Goal: Complete application form

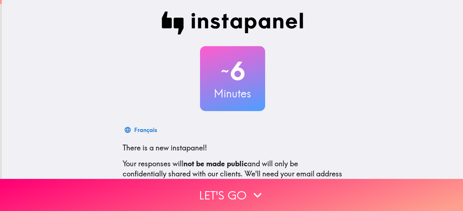
scroll to position [72, 0]
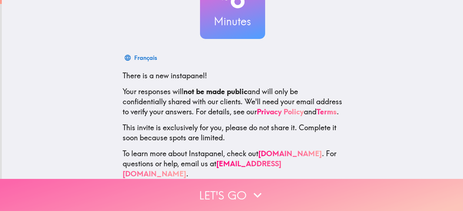
click at [208, 181] on button "Let's go" at bounding box center [231, 195] width 463 height 32
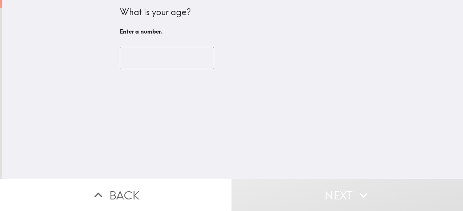
scroll to position [0, 0]
click at [143, 57] on input "number" at bounding box center [167, 58] width 94 height 22
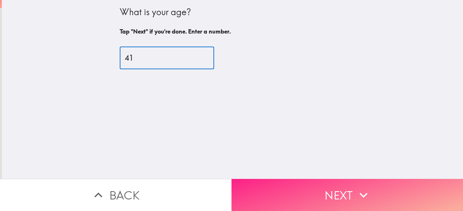
type input "41"
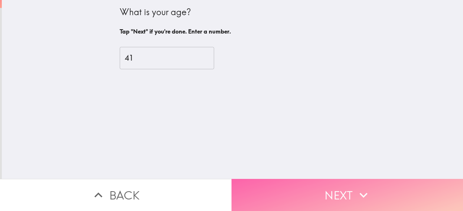
click at [300, 198] on button "Next" at bounding box center [346, 195] width 231 height 32
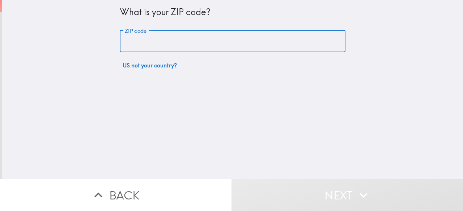
click at [165, 45] on input "ZIP code" at bounding box center [232, 41] width 225 height 22
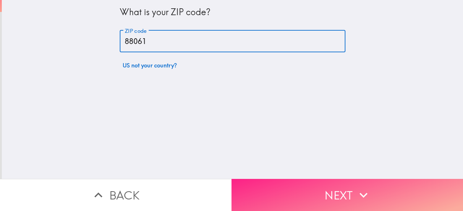
type input "88061"
click at [306, 194] on button "Next" at bounding box center [346, 195] width 231 height 32
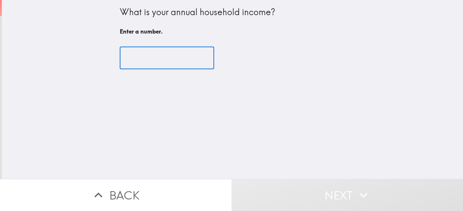
click at [138, 62] on input "number" at bounding box center [167, 58] width 94 height 22
type input "-1"
click at [194, 59] on input "-1" at bounding box center [167, 58] width 94 height 22
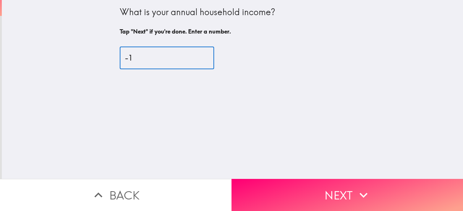
click at [141, 53] on input "-1" at bounding box center [167, 58] width 94 height 22
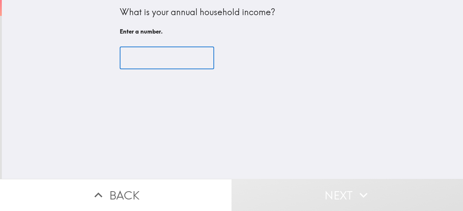
click at [193, 60] on input "number" at bounding box center [167, 58] width 94 height 22
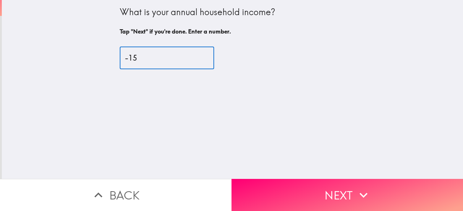
type input "-16"
click at [194, 62] on input "-16" at bounding box center [167, 58] width 94 height 22
drag, startPoint x: 162, startPoint y: 53, endPoint x: 105, endPoint y: 50, distance: 57.2
click at [105, 50] on div "What is your annual household income? Tap "Next" if you're done. Enter a number…" at bounding box center [232, 89] width 461 height 179
click at [193, 55] on input "2" at bounding box center [167, 58] width 94 height 22
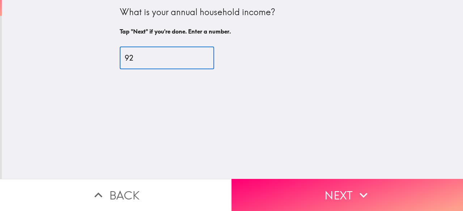
type input "93"
click at [194, 56] on input "93" at bounding box center [167, 58] width 94 height 22
drag, startPoint x: 143, startPoint y: 57, endPoint x: 90, endPoint y: 50, distance: 53.2
click at [90, 50] on div "What is your annual household income? Tap "Next" if you're done. Enter a number…" at bounding box center [232, 89] width 461 height 179
type input "1"
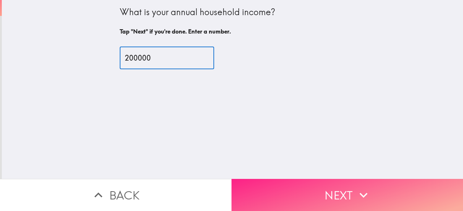
type input "200000"
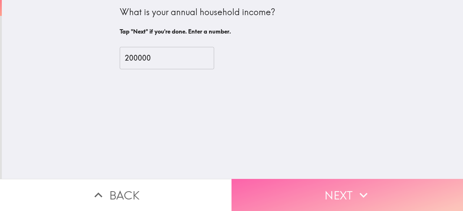
click at [312, 193] on button "Next" at bounding box center [346, 195] width 231 height 32
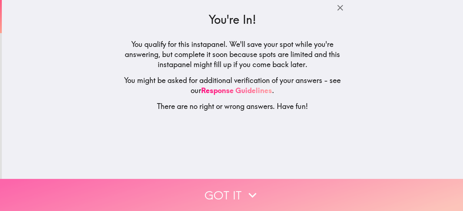
click at [218, 182] on button "Got it" at bounding box center [231, 195] width 463 height 32
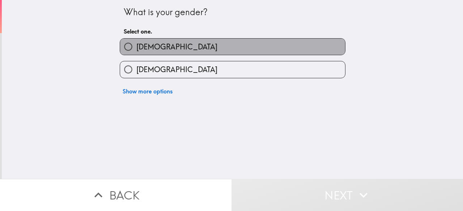
click at [159, 47] on label "[DEMOGRAPHIC_DATA]" at bounding box center [232, 47] width 225 height 16
click at [136, 47] on input "[DEMOGRAPHIC_DATA]" at bounding box center [128, 47] width 16 height 16
radio input "true"
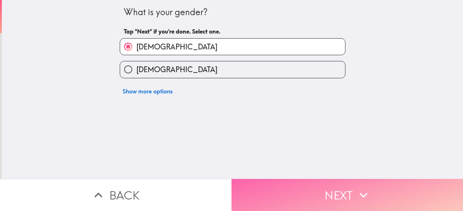
click at [333, 195] on button "Next" at bounding box center [346, 195] width 231 height 32
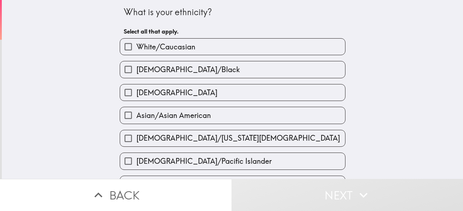
click at [175, 53] on label "White/Caucasian" at bounding box center [232, 47] width 225 height 16
click at [136, 53] on input "White/Caucasian" at bounding box center [128, 47] width 16 height 16
checkbox input "true"
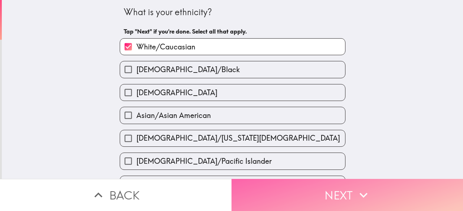
click at [370, 188] on button "Next" at bounding box center [346, 195] width 231 height 32
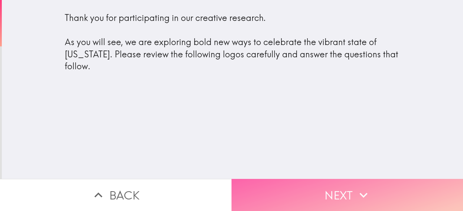
click at [312, 183] on button "Next" at bounding box center [346, 195] width 231 height 32
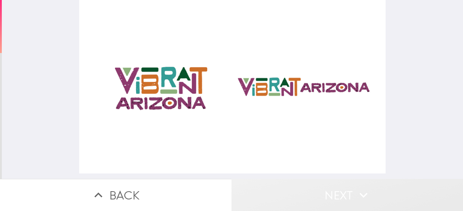
click at [360, 193] on icon "button" at bounding box center [363, 195] width 8 height 5
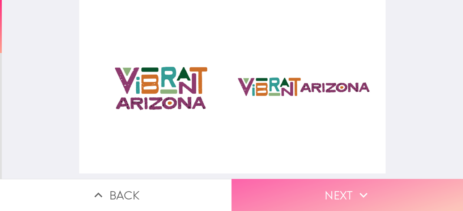
drag, startPoint x: 264, startPoint y: 196, endPoint x: 264, endPoint y: 190, distance: 6.5
click at [264, 196] on button "Next" at bounding box center [346, 195] width 231 height 32
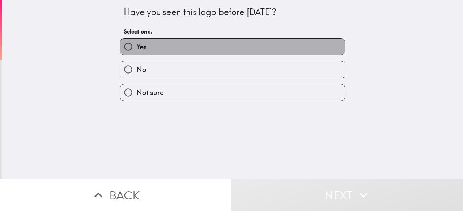
click at [142, 50] on label "Yes" at bounding box center [232, 47] width 225 height 16
click at [136, 50] on input "Yes" at bounding box center [128, 47] width 16 height 16
radio input "true"
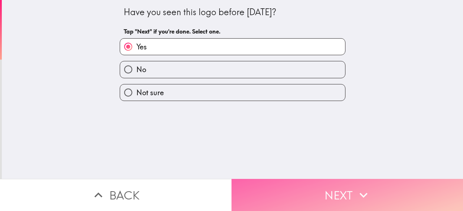
click at [255, 195] on button "Next" at bounding box center [346, 195] width 231 height 32
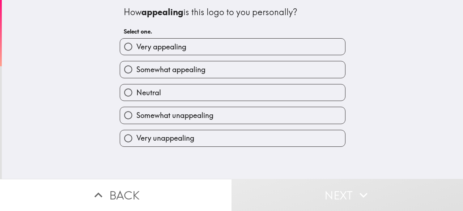
click at [162, 50] on span "Very appealing" at bounding box center [161, 47] width 50 height 10
click at [136, 50] on input "Very appealing" at bounding box center [128, 47] width 16 height 16
radio input "true"
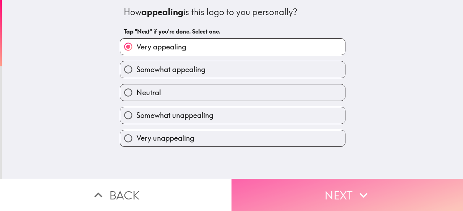
click at [288, 196] on button "Next" at bounding box center [346, 195] width 231 height 32
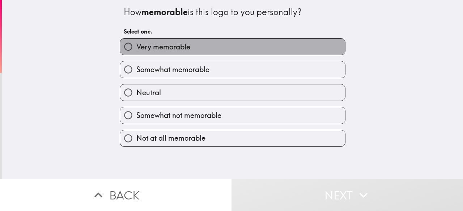
click at [173, 54] on label "Very memorable" at bounding box center [232, 47] width 225 height 16
click at [136, 54] on input "Very memorable" at bounding box center [128, 47] width 16 height 16
radio input "true"
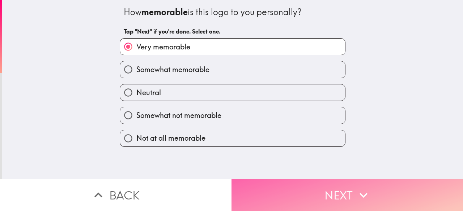
click at [275, 199] on button "Next" at bounding box center [346, 195] width 231 height 32
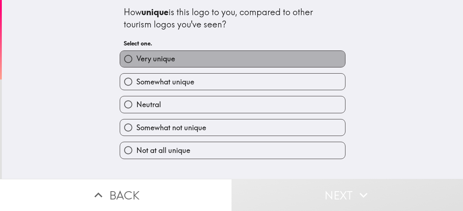
click at [152, 60] on span "Very unique" at bounding box center [155, 59] width 39 height 10
click at [136, 60] on input "Very unique" at bounding box center [128, 59] width 16 height 16
radio input "true"
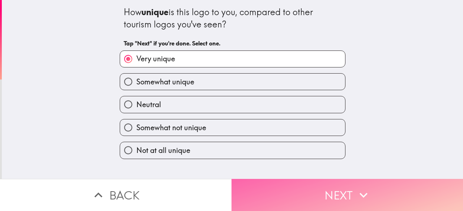
click at [291, 185] on button "Next" at bounding box center [346, 195] width 231 height 32
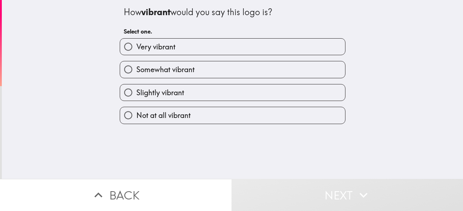
click at [171, 70] on span "Somewhat vibrant" at bounding box center [165, 70] width 58 height 10
click at [136, 70] on input "Somewhat vibrant" at bounding box center [128, 69] width 16 height 16
radio input "true"
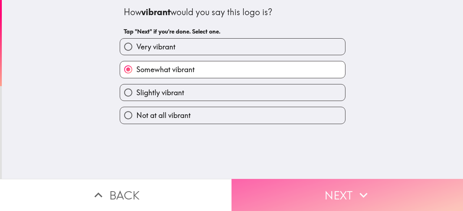
click at [348, 190] on button "Next" at bounding box center [346, 195] width 231 height 32
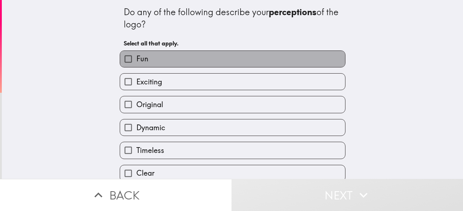
click at [161, 60] on label "Fun" at bounding box center [232, 59] width 225 height 16
click at [136, 60] on input "Fun" at bounding box center [128, 59] width 16 height 16
checkbox input "true"
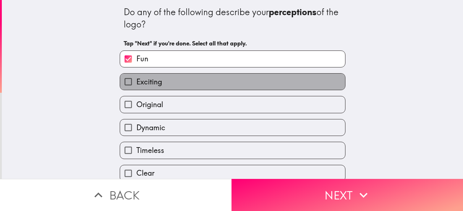
click at [156, 83] on span "Exciting" at bounding box center [149, 82] width 26 height 10
click at [136, 83] on input "Exciting" at bounding box center [128, 82] width 16 height 16
checkbox input "true"
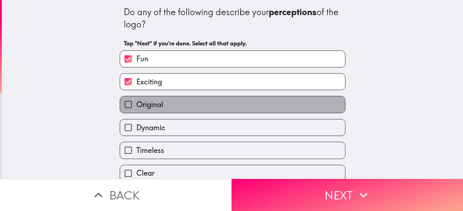
click at [154, 105] on span "Original" at bounding box center [149, 105] width 27 height 10
click at [136, 105] on input "Original" at bounding box center [128, 104] width 16 height 16
checkbox input "true"
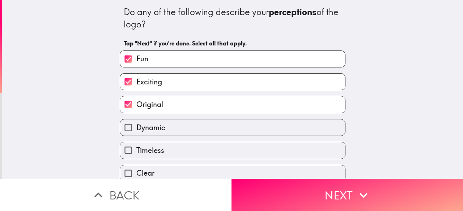
scroll to position [72, 0]
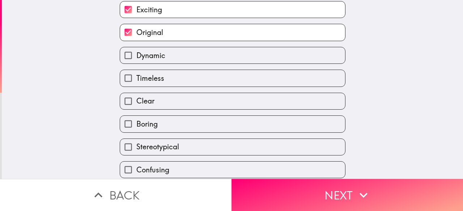
click at [154, 104] on label "Clear" at bounding box center [232, 101] width 225 height 16
click at [136, 104] on input "Clear" at bounding box center [128, 101] width 16 height 16
checkbox input "true"
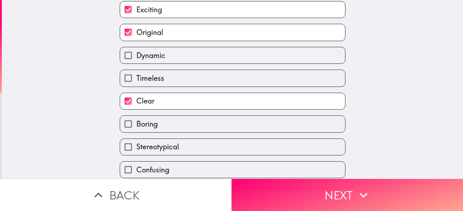
scroll to position [145, 0]
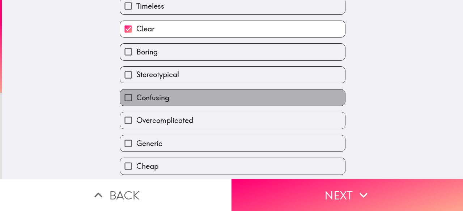
click at [154, 103] on span "Confusing" at bounding box center [152, 98] width 33 height 10
click at [136, 104] on input "Confusing" at bounding box center [128, 98] width 16 height 16
checkbox input "true"
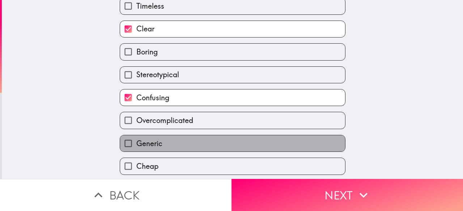
click at [146, 139] on label "Generic" at bounding box center [232, 144] width 225 height 16
click at [136, 139] on input "Generic" at bounding box center [128, 144] width 16 height 16
checkbox input "true"
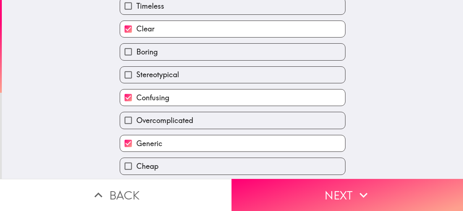
scroll to position [195, 0]
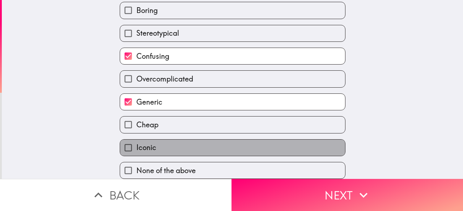
click at [146, 143] on span "Iconic" at bounding box center [146, 148] width 20 height 10
click at [136, 140] on input "Iconic" at bounding box center [128, 148] width 16 height 16
checkbox input "true"
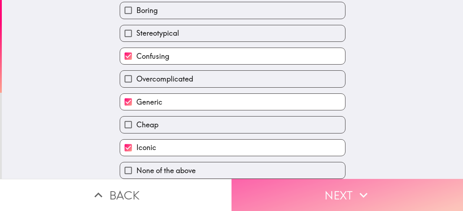
click at [377, 184] on button "Next" at bounding box center [346, 195] width 231 height 32
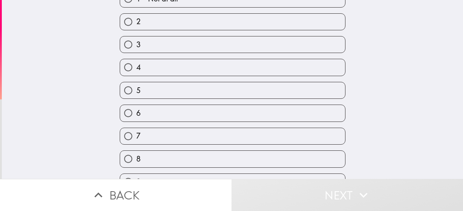
scroll to position [114, 0]
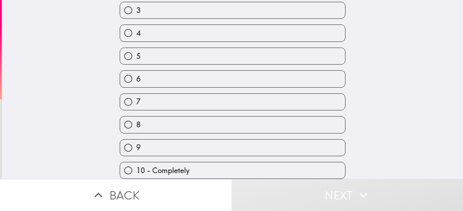
click at [126, 164] on input "10 - Completely" at bounding box center [128, 171] width 16 height 16
radio input "true"
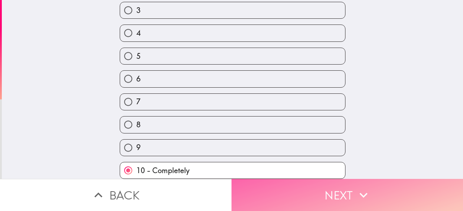
click at [299, 187] on button "Next" at bounding box center [346, 195] width 231 height 32
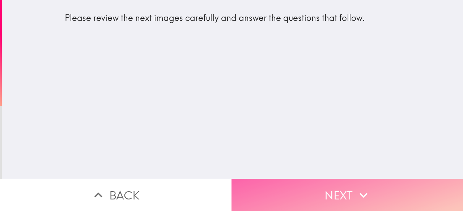
click at [313, 202] on button "Next" at bounding box center [346, 195] width 231 height 32
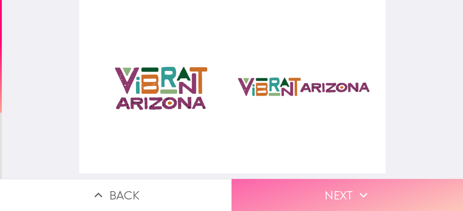
drag, startPoint x: 316, startPoint y: 192, endPoint x: 313, endPoint y: 186, distance: 6.1
click at [315, 192] on button "Next" at bounding box center [346, 195] width 231 height 32
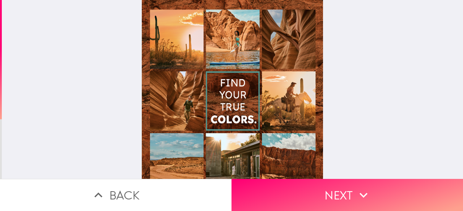
click at [338, 186] on button "Next" at bounding box center [346, 195] width 231 height 32
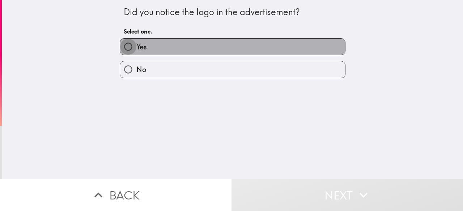
click at [126, 45] on input "Yes" at bounding box center [128, 47] width 16 height 16
radio input "true"
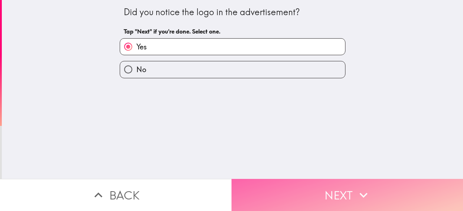
click at [325, 195] on button "Next" at bounding box center [346, 195] width 231 height 32
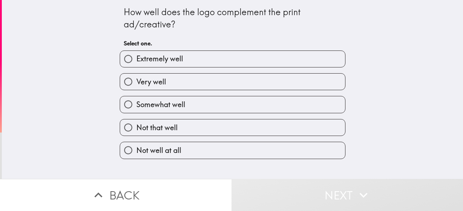
click at [158, 57] on span "Extremely well" at bounding box center [159, 59] width 47 height 10
click at [136, 57] on input "Extremely well" at bounding box center [128, 59] width 16 height 16
radio input "true"
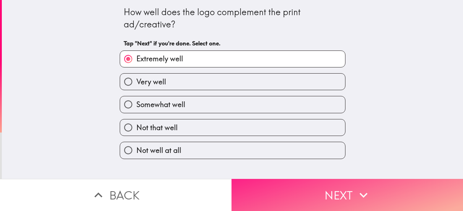
click at [266, 198] on button "Next" at bounding box center [346, 195] width 231 height 32
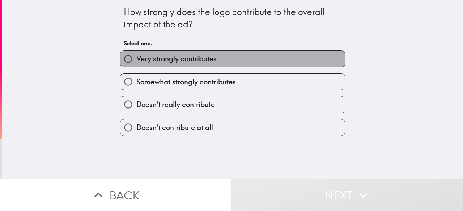
drag, startPoint x: 172, startPoint y: 62, endPoint x: 213, endPoint y: 169, distance: 115.0
click at [172, 63] on span "Very strongly contributes" at bounding box center [176, 59] width 80 height 10
click at [136, 63] on input "Very strongly contributes" at bounding box center [128, 59] width 16 height 16
radio input "true"
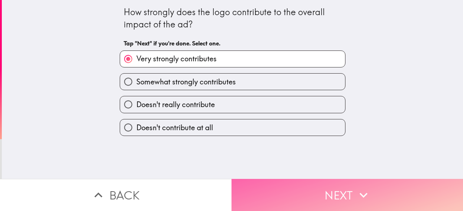
click at [298, 192] on button "Next" at bounding box center [346, 195] width 231 height 32
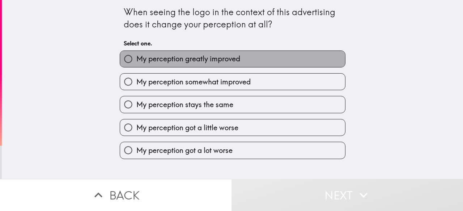
click at [152, 62] on span "My perception greatly improved" at bounding box center [188, 59] width 104 height 10
click at [136, 62] on input "My perception greatly improved" at bounding box center [128, 59] width 16 height 16
radio input "true"
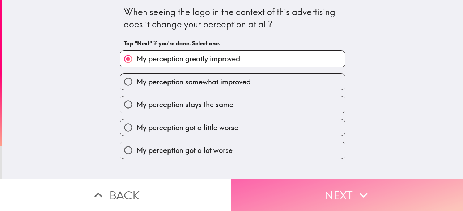
click at [287, 190] on button "Next" at bounding box center [346, 195] width 231 height 32
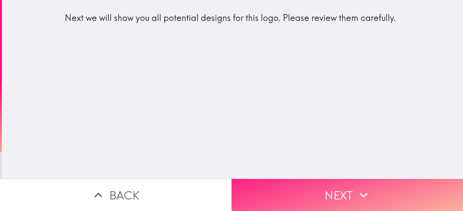
click at [352, 188] on button "Next" at bounding box center [346, 195] width 231 height 32
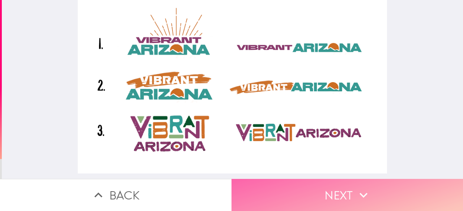
click at [298, 186] on button "Next" at bounding box center [346, 195] width 231 height 32
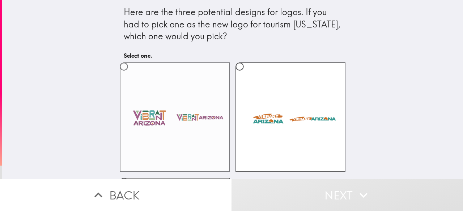
click at [162, 126] on label at bounding box center [175, 118] width 110 height 110
click at [132, 75] on input "radio" at bounding box center [124, 67] width 16 height 16
radio input "true"
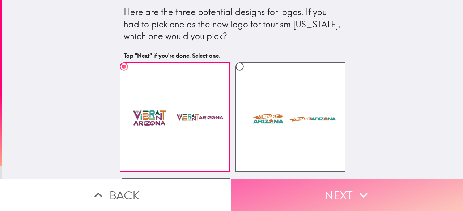
click at [315, 197] on button "Next" at bounding box center [346, 195] width 231 height 32
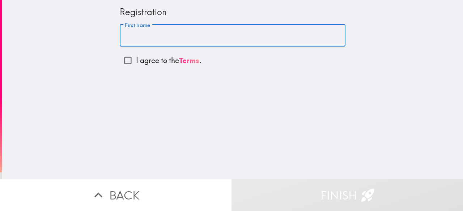
click at [168, 37] on input "First name" at bounding box center [232, 36] width 225 height 22
click at [167, 43] on input "First name" at bounding box center [232, 36] width 225 height 22
type input "shampson"
click at [171, 61] on p "I agree to the Terms ." at bounding box center [168, 61] width 65 height 10
click at [136, 61] on input "I agree to the Terms ." at bounding box center [128, 60] width 16 height 16
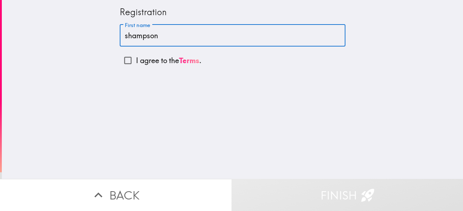
checkbox input "true"
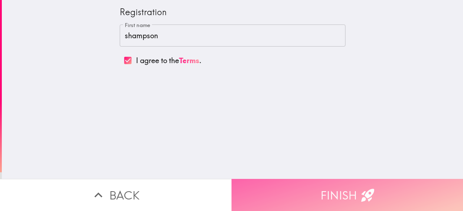
click at [276, 188] on button "Finish" at bounding box center [346, 195] width 231 height 32
